Goal: Task Accomplishment & Management: Manage account settings

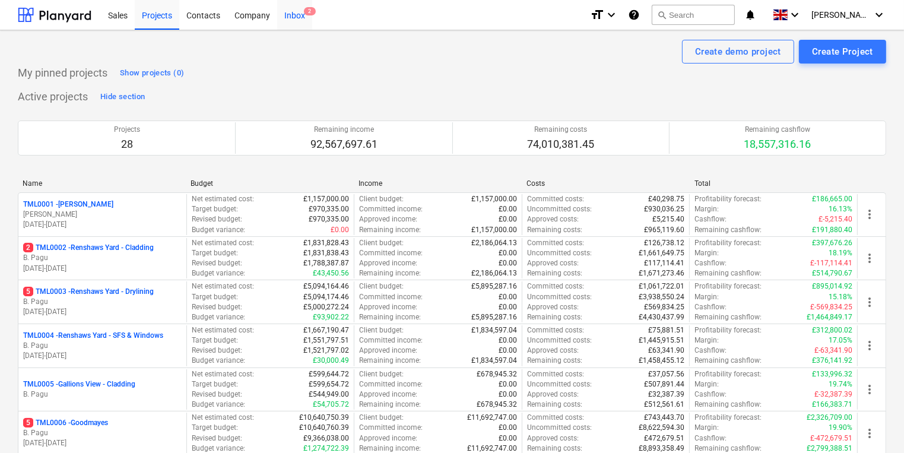
click at [293, 15] on div "Inbox 2" at bounding box center [294, 14] width 35 height 30
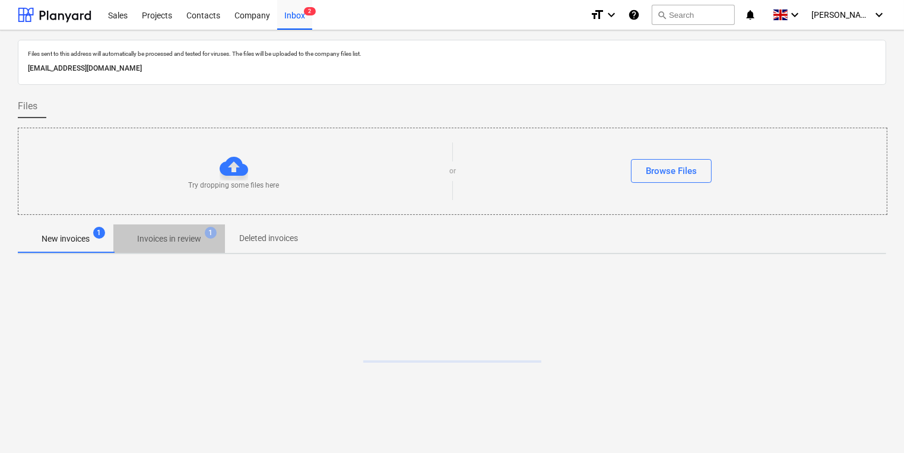
click at [178, 239] on p "Invoices in review" at bounding box center [169, 239] width 64 height 12
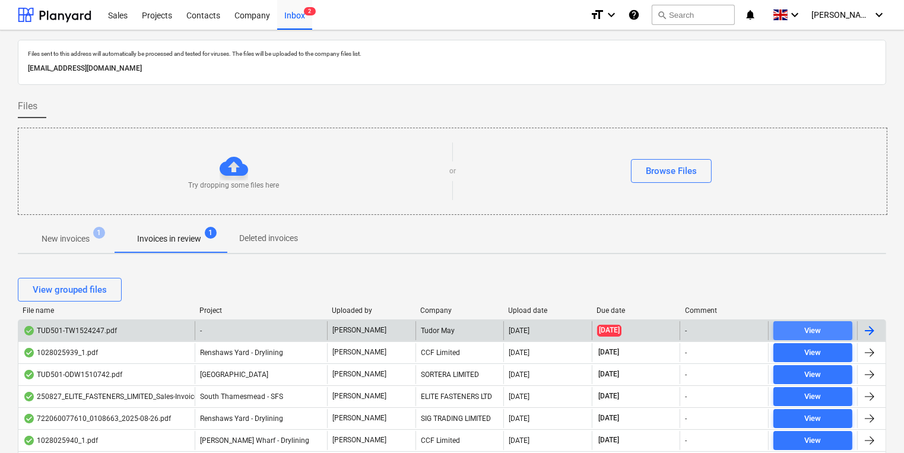
click at [780, 328] on span "View" at bounding box center [812, 331] width 69 height 14
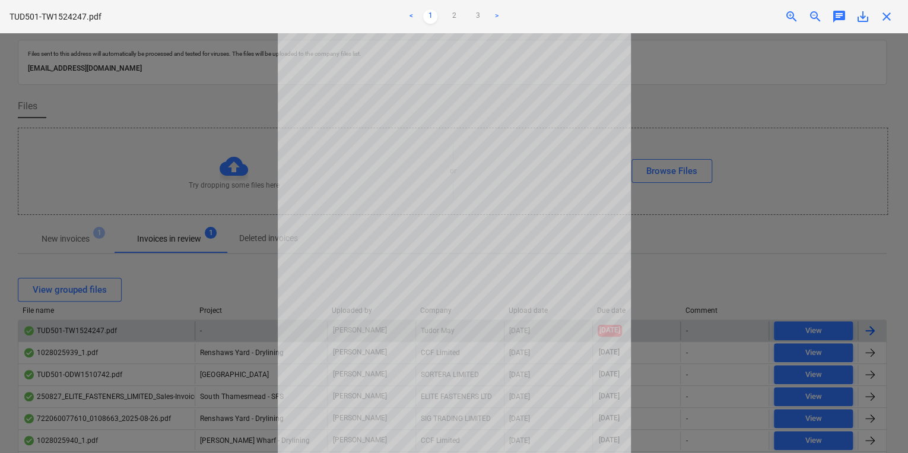
click at [889, 17] on span "close" at bounding box center [887, 16] width 14 height 14
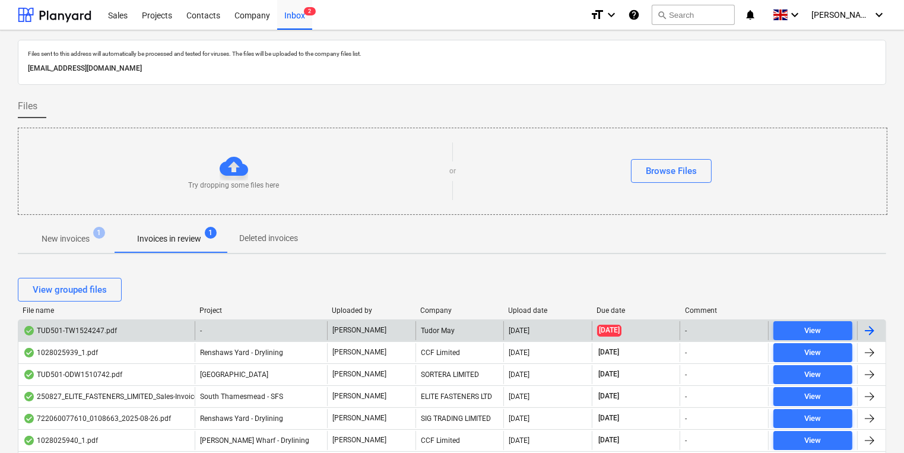
click at [59, 239] on p "New invoices" at bounding box center [66, 239] width 48 height 12
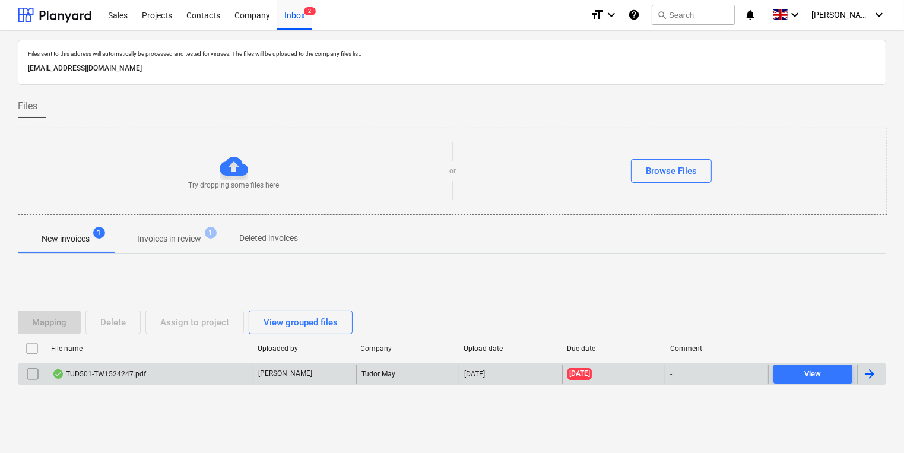
click at [224, 371] on div "TUD501-TW1524247.pdf" at bounding box center [150, 373] width 206 height 19
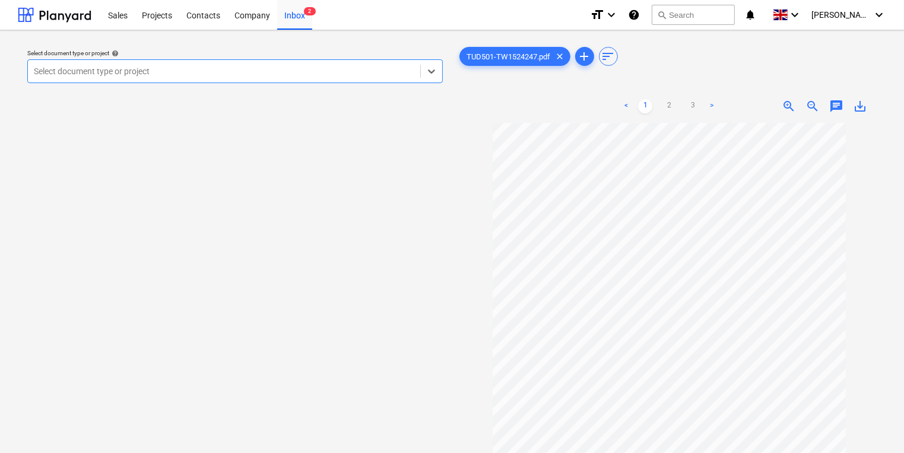
scroll to position [82, 0]
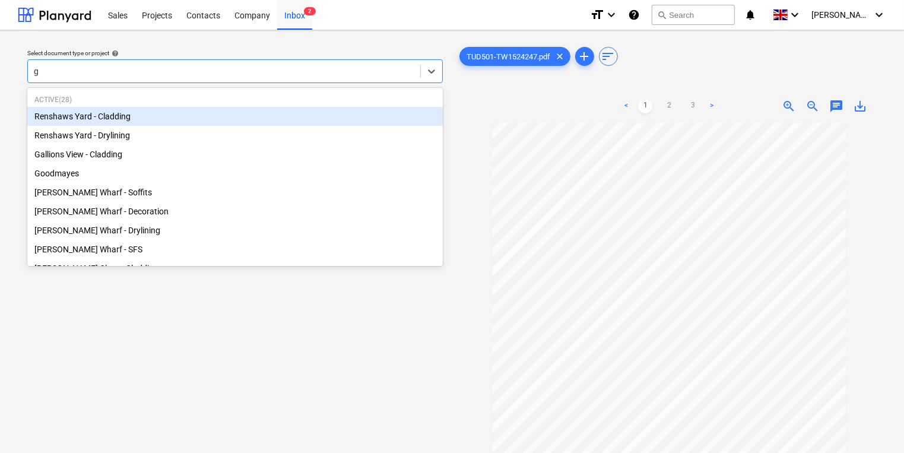
type input "gr"
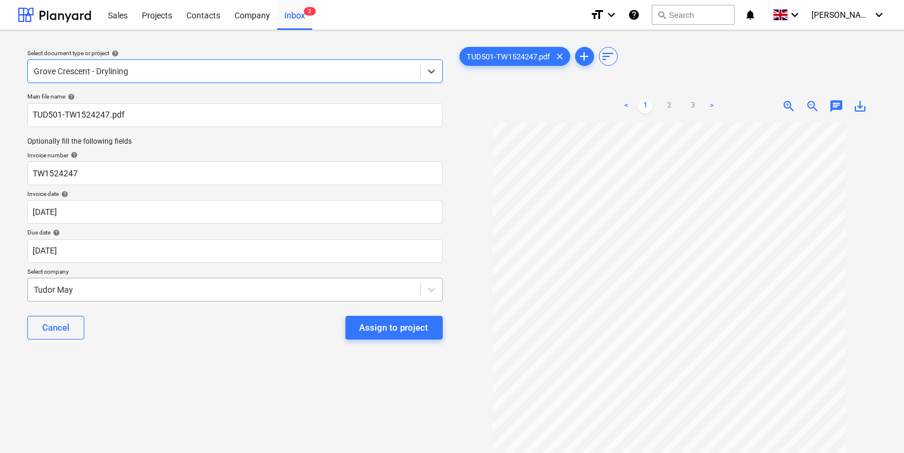
click at [99, 293] on body "Sales Projects Contacts Company Inbox 2 format_size keyboard_arrow_down help se…" at bounding box center [452, 226] width 904 height 453
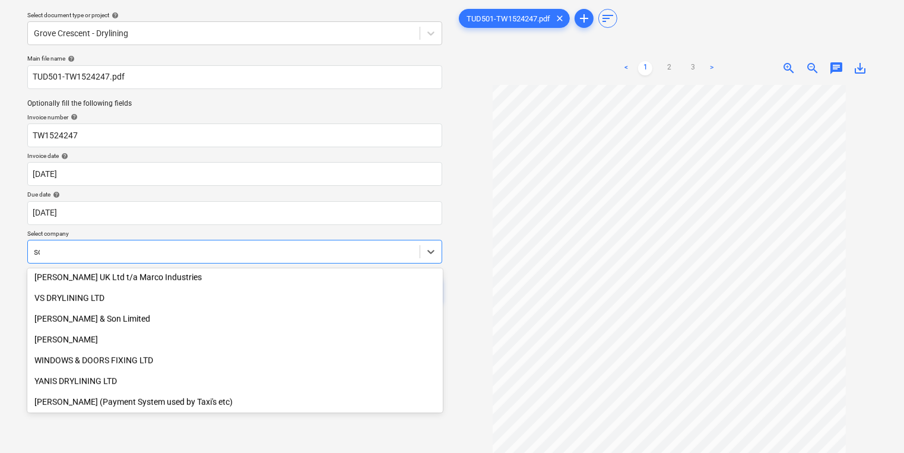
scroll to position [377, 0]
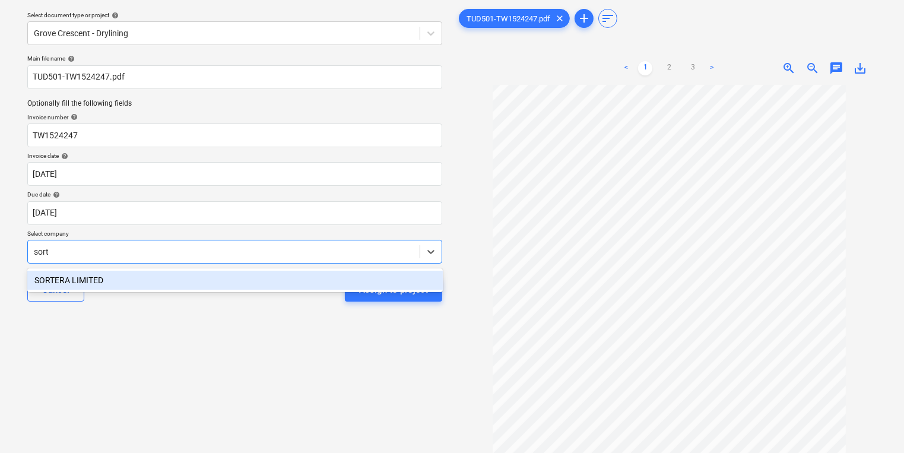
type input "sorte"
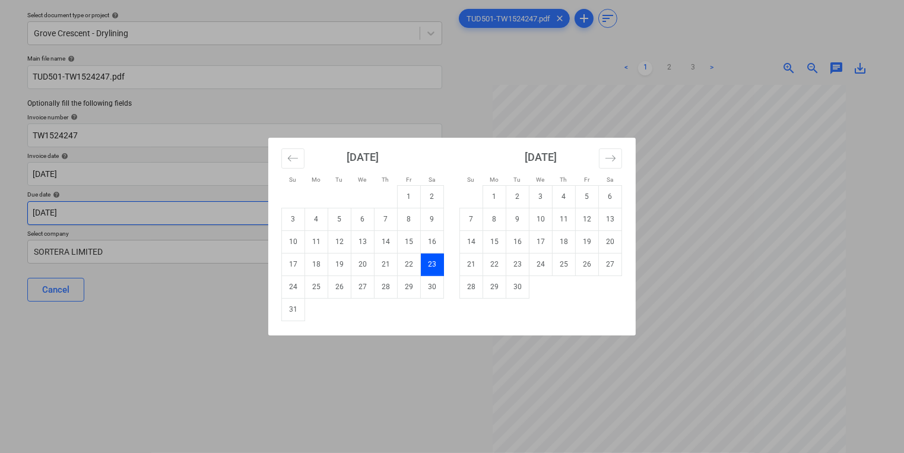
click at [348, 211] on body "Sales Projects Contacts Company Inbox 2 format_size keyboard_arrow_down help se…" at bounding box center [452, 188] width 904 height 453
click at [525, 288] on td "30" at bounding box center [517, 286] width 23 height 23
type input "[DATE]"
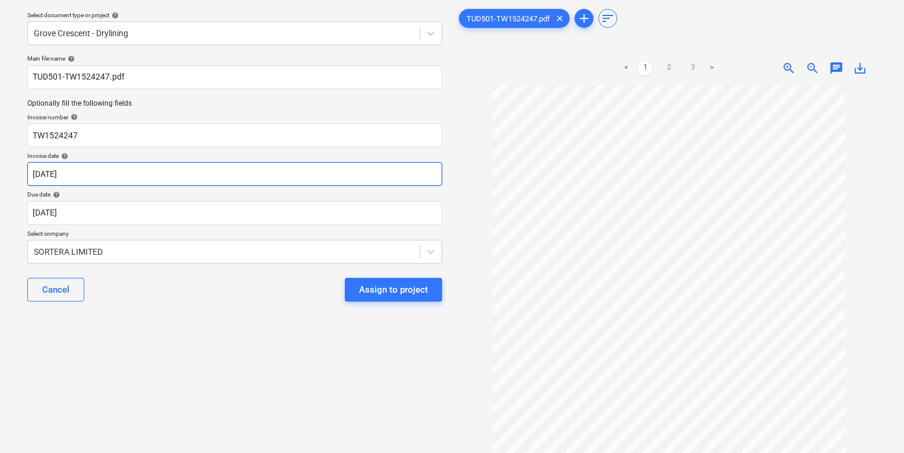
click at [359, 170] on body "Sales Projects Contacts Company Inbox 2 format_size keyboard_arrow_down help se…" at bounding box center [452, 188] width 904 height 453
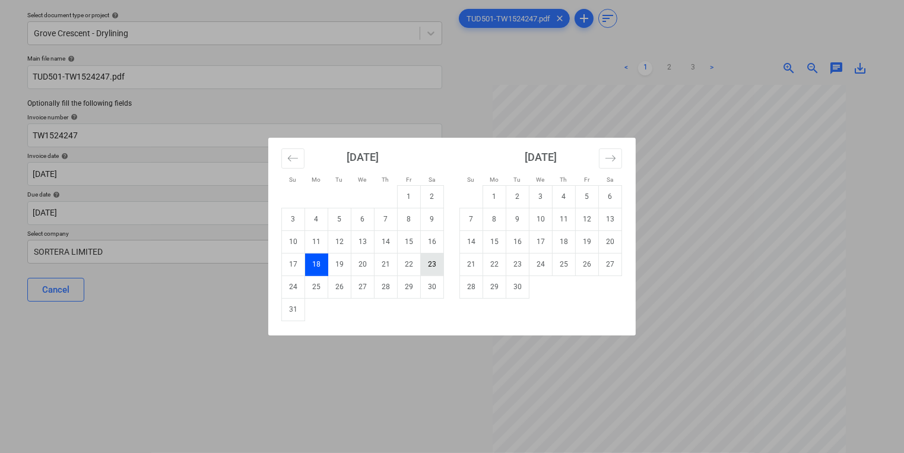
click at [434, 266] on td "23" at bounding box center [432, 264] width 23 height 23
type input "[DATE]"
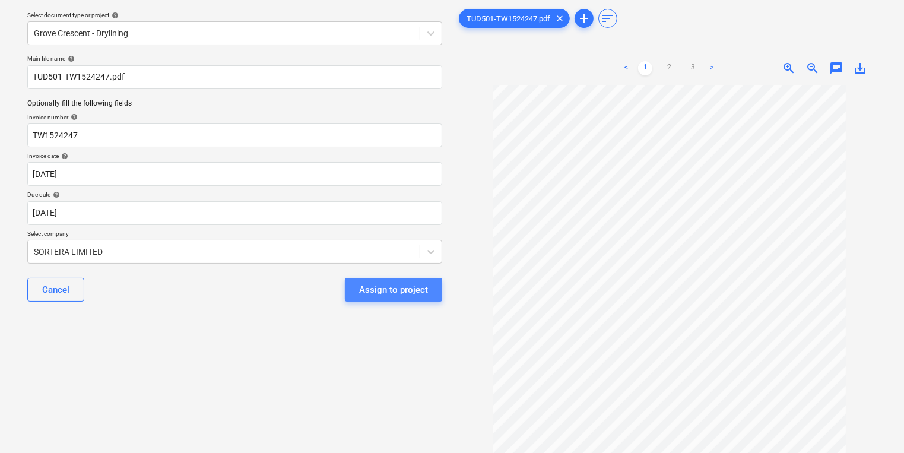
click at [415, 290] on div "Assign to project" at bounding box center [393, 289] width 69 height 15
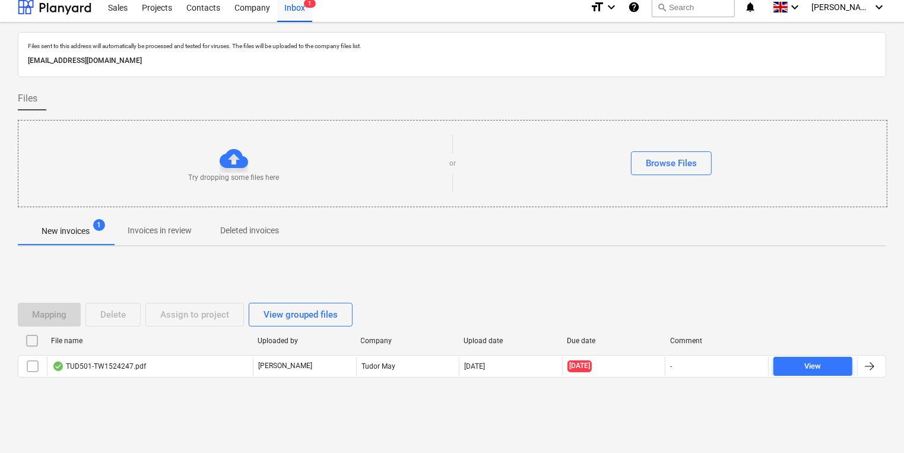
scroll to position [7, 0]
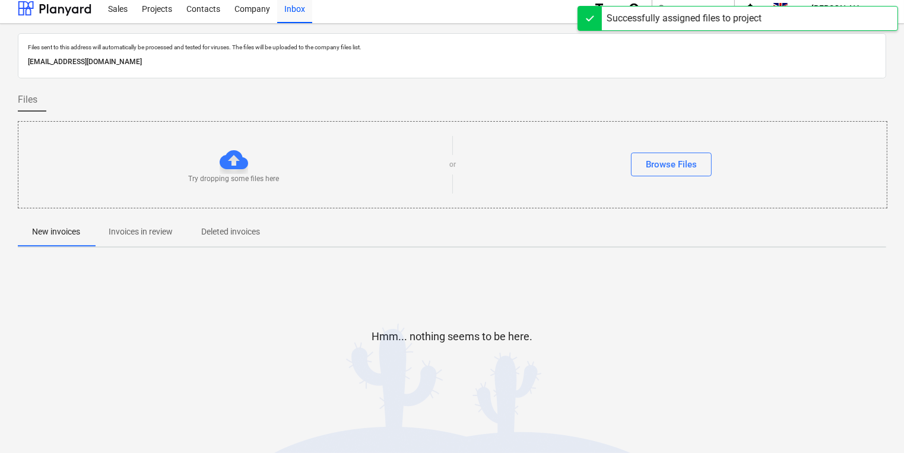
click at [154, 229] on p "Invoices in review" at bounding box center [141, 232] width 64 height 12
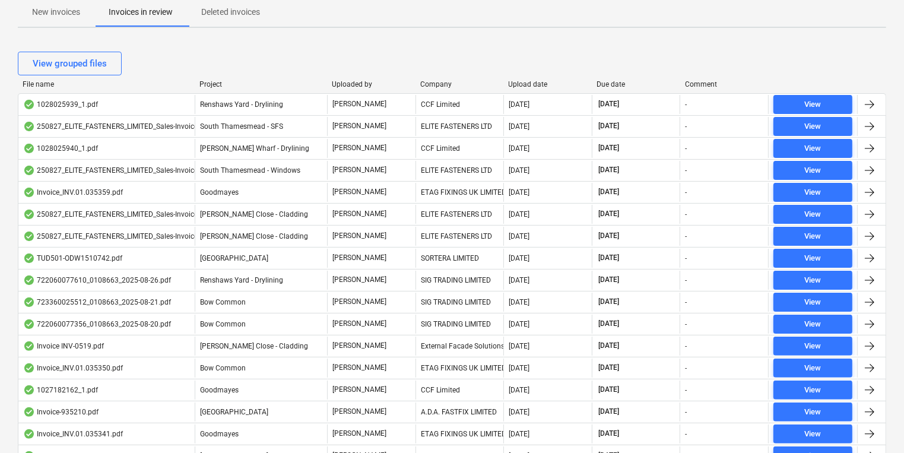
scroll to position [138, 0]
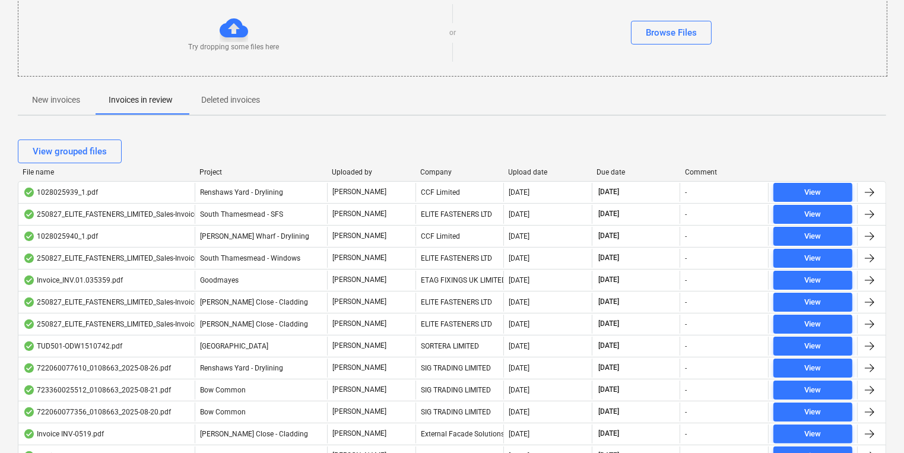
click at [448, 170] on div "Company" at bounding box center [459, 172] width 79 height 8
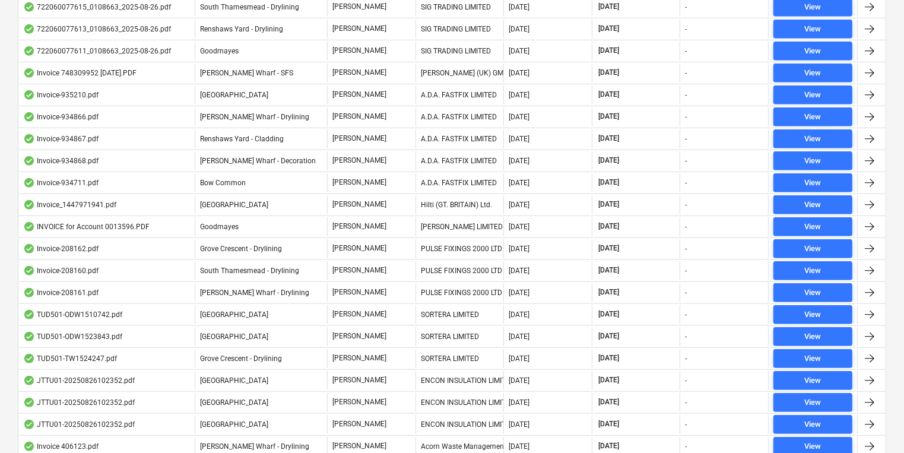
scroll to position [1088, 0]
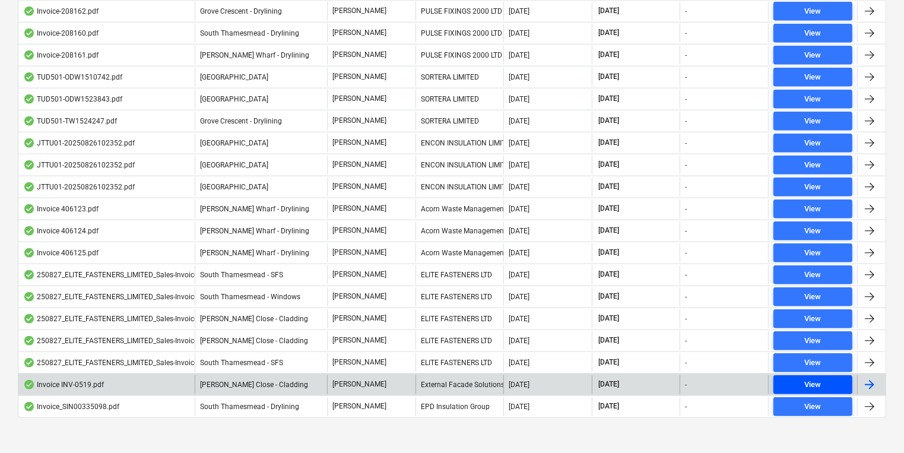
click at [793, 378] on span "View" at bounding box center [812, 385] width 69 height 14
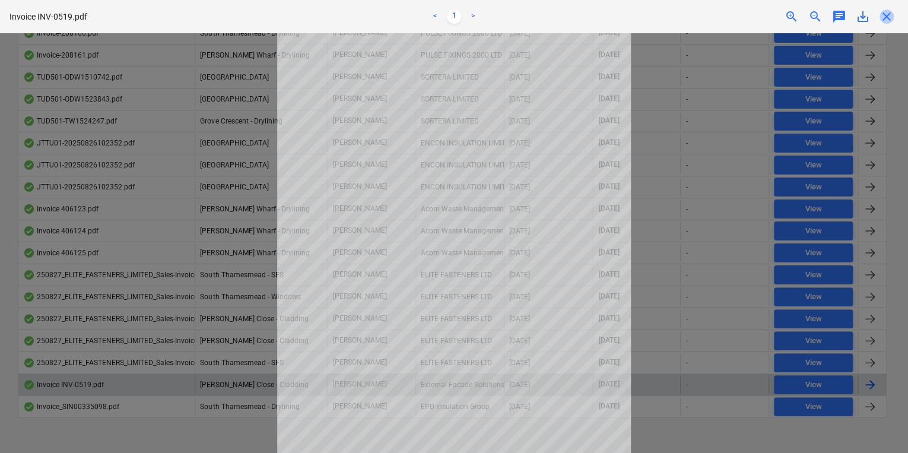
click at [883, 17] on span "close" at bounding box center [887, 16] width 14 height 14
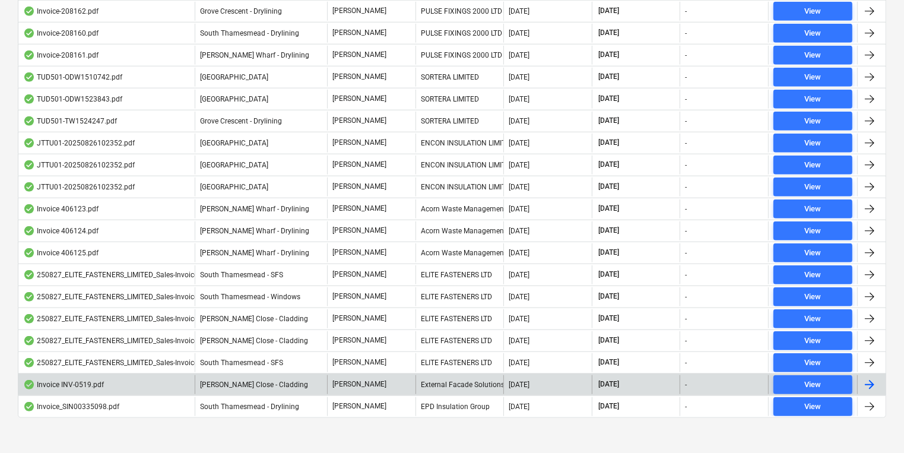
click at [883, 22] on div "Invoice-208160.pdf South Thamesmead - Drylining [PERSON_NAME] PULSE FIXINGS 200…" at bounding box center [452, 33] width 868 height 22
